Goal: Leave review/rating

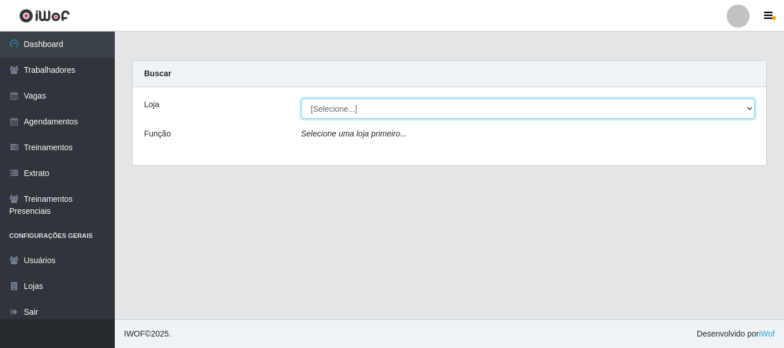
click at [355, 113] on select "[Selecione...] O Cestão - [GEOGRAPHIC_DATA]" at bounding box center [528, 109] width 454 height 20
select select "238"
click at [301, 99] on select "[Selecione...] O Cestão - [GEOGRAPHIC_DATA]" at bounding box center [528, 109] width 454 height 20
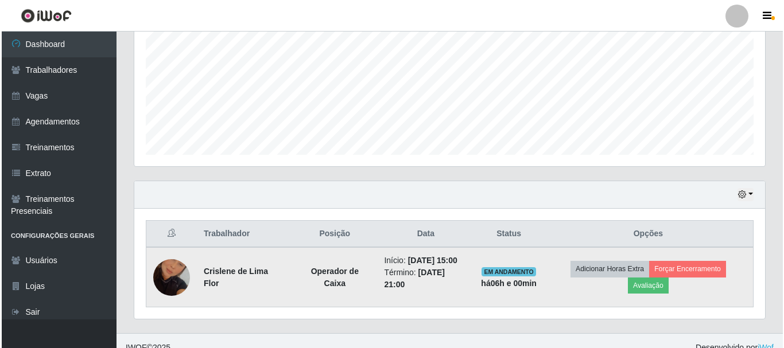
scroll to position [269, 0]
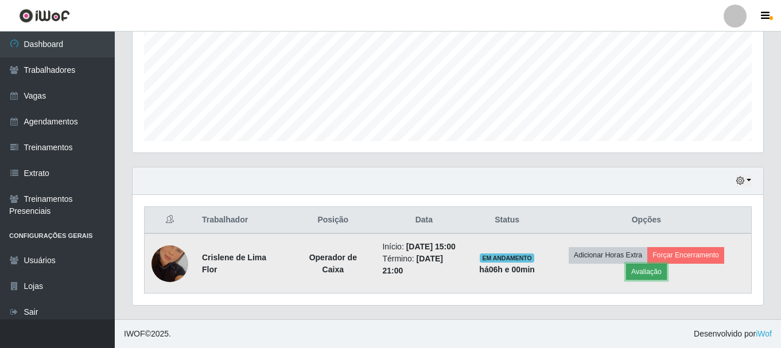
click at [656, 269] on button "Avaliação" at bounding box center [646, 272] width 41 height 16
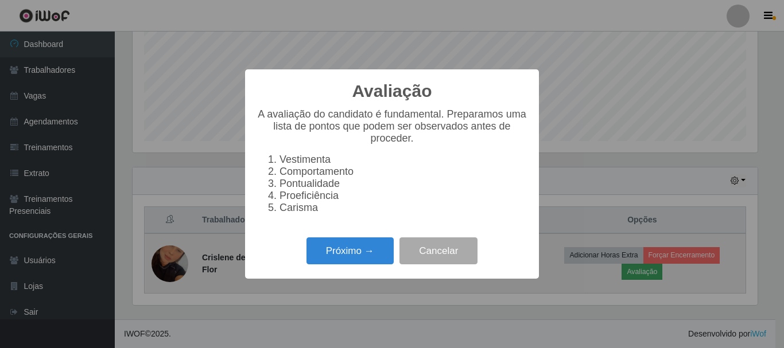
scroll to position [238, 625]
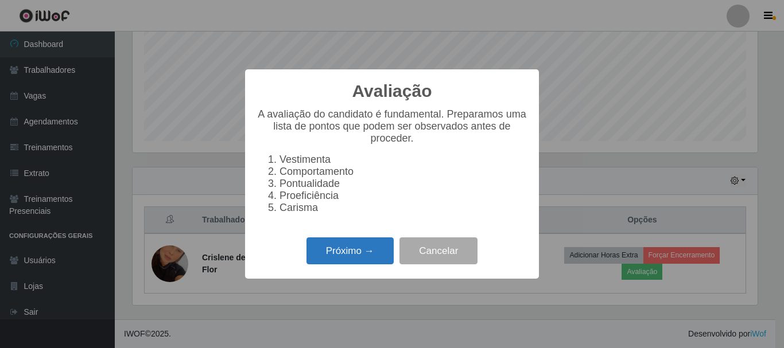
click at [374, 259] on button "Próximo →" at bounding box center [350, 251] width 87 height 27
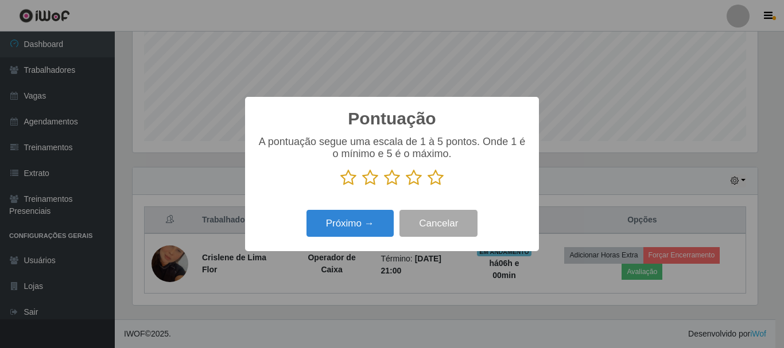
scroll to position [573839, 573452]
click at [435, 179] on icon at bounding box center [436, 177] width 16 height 17
click at [428, 187] on input "radio" at bounding box center [428, 187] width 0 height 0
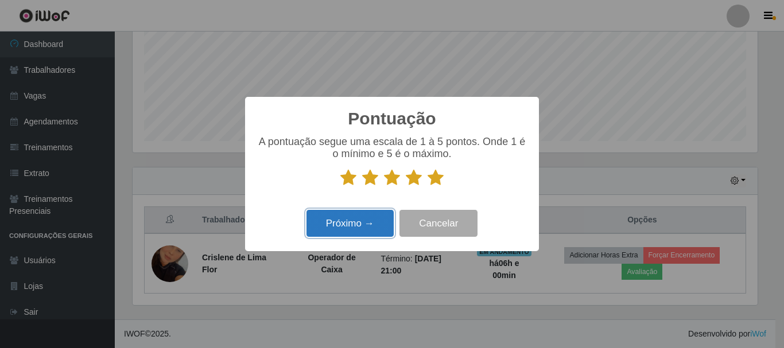
click at [354, 225] on button "Próximo →" at bounding box center [350, 223] width 87 height 27
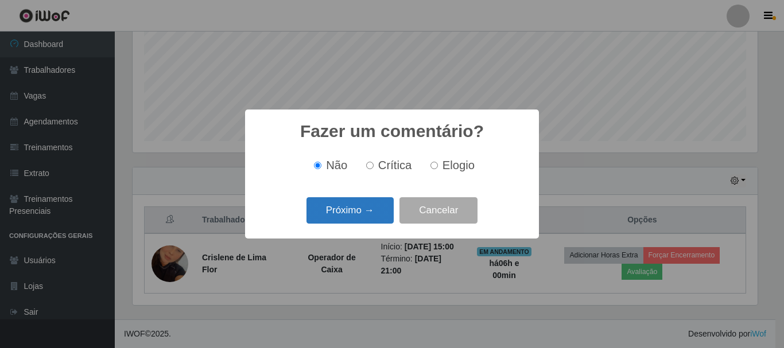
click at [354, 215] on button "Próximo →" at bounding box center [350, 210] width 87 height 27
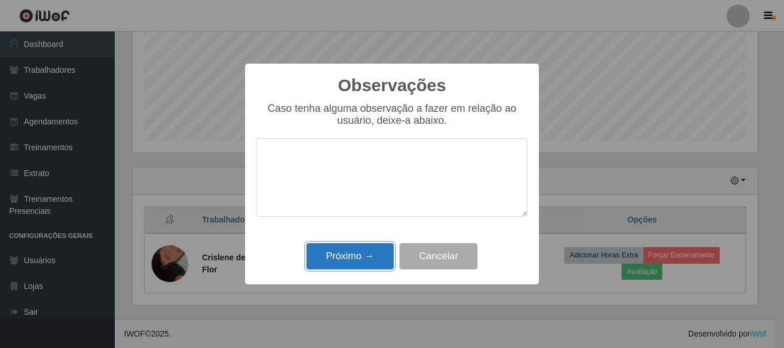
click at [361, 252] on button "Próximo →" at bounding box center [350, 256] width 87 height 27
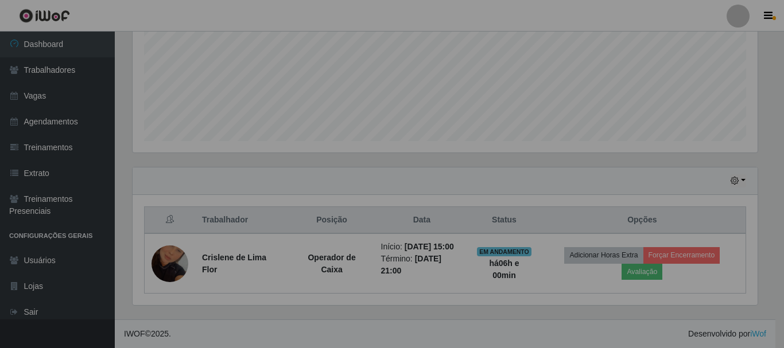
scroll to position [238, 631]
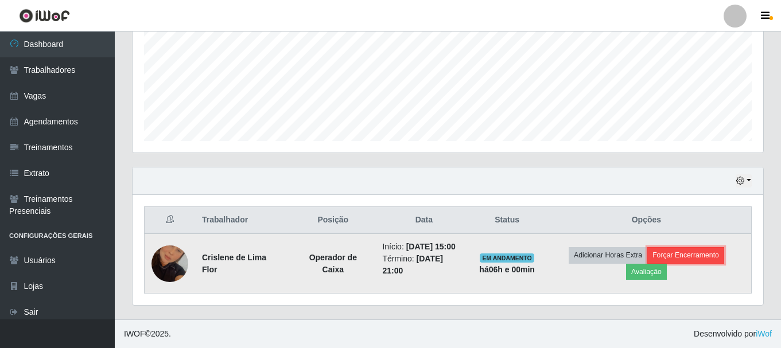
click at [699, 251] on button "Forçar Encerramento" at bounding box center [686, 255] width 77 height 16
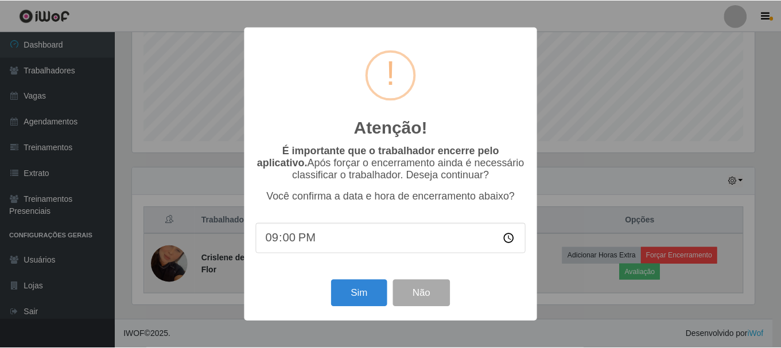
scroll to position [238, 625]
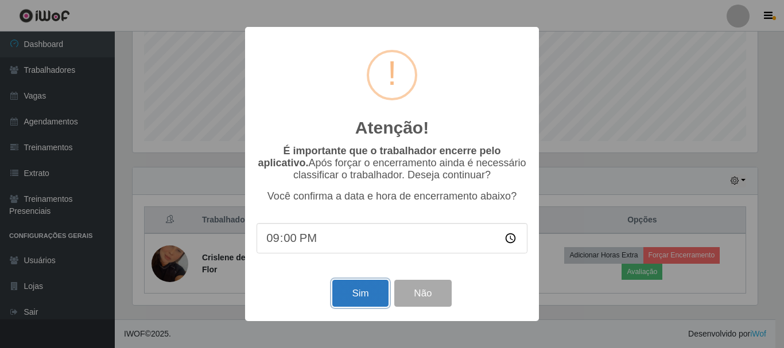
click at [372, 295] on button "Sim" at bounding box center [360, 293] width 56 height 27
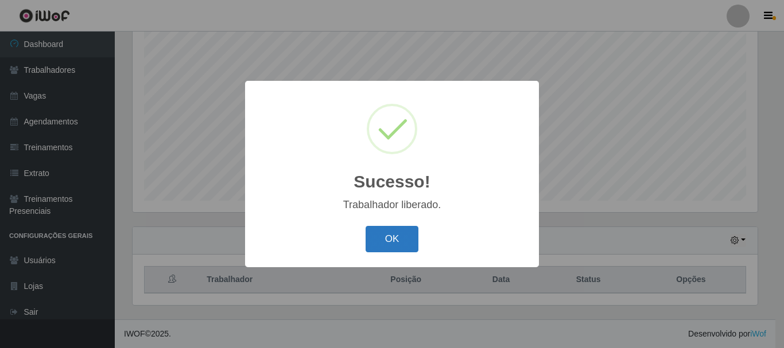
click at [392, 245] on button "OK" at bounding box center [392, 239] width 53 height 27
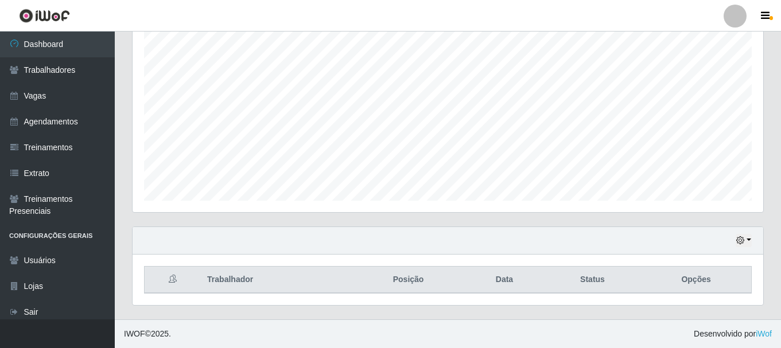
scroll to position [238, 631]
